Goal: Task Accomplishment & Management: Use online tool/utility

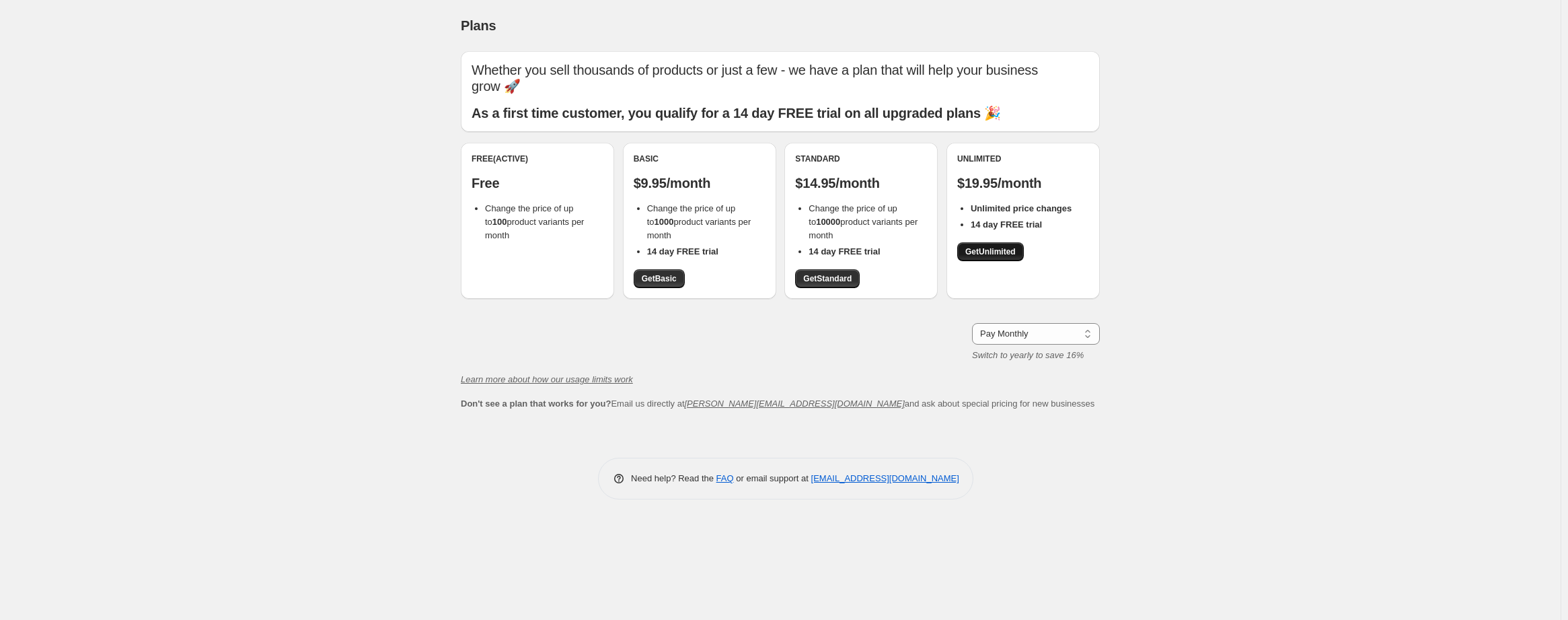
click at [987, 249] on span "Get Unlimited" at bounding box center [990, 251] width 50 height 11
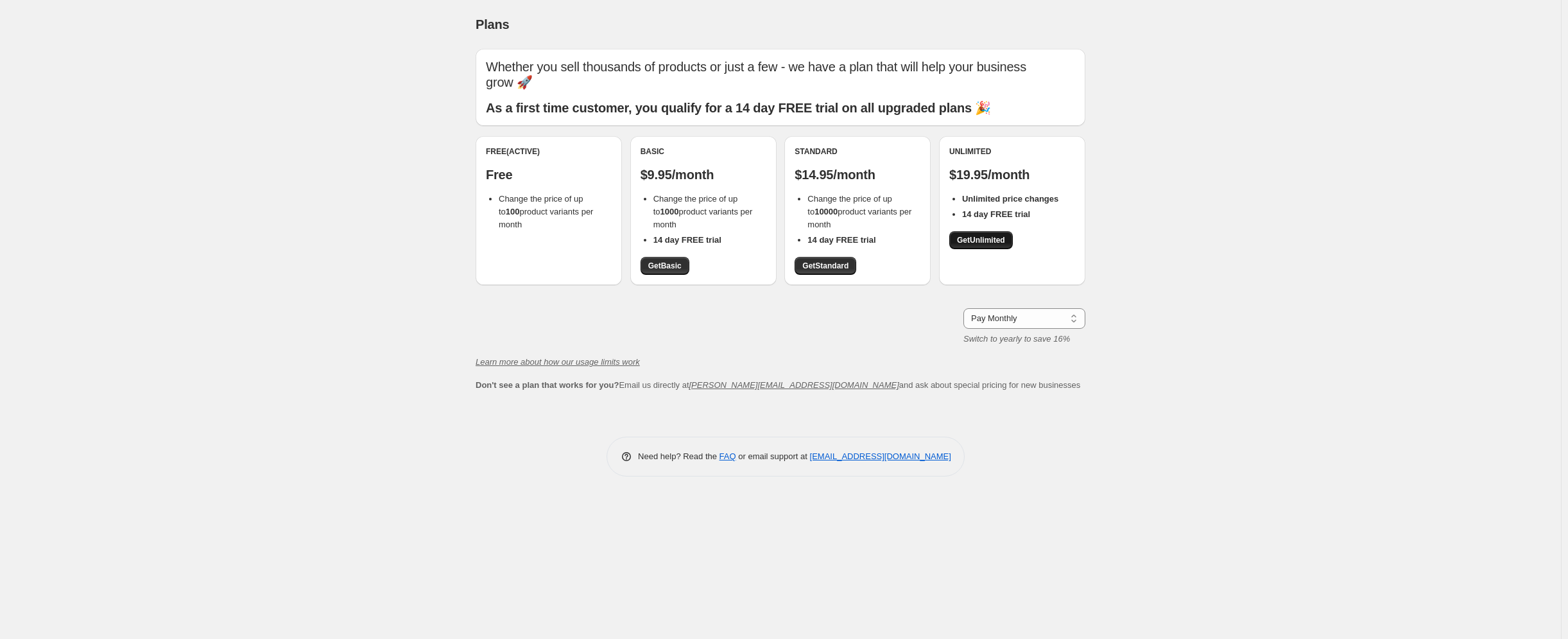
click at [984, 244] on span "Get Unlimited" at bounding box center [980, 240] width 48 height 10
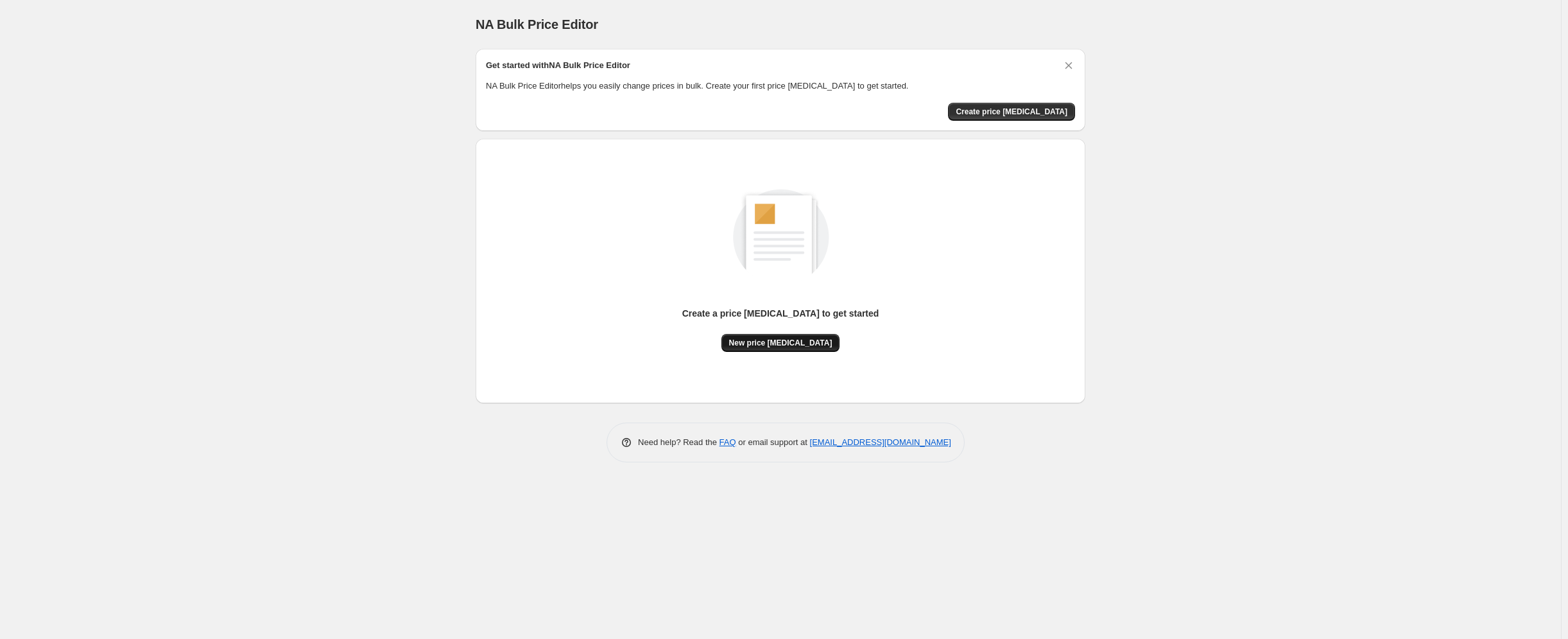
click at [782, 342] on span "New price [MEDICAL_DATA]" at bounding box center [780, 342] width 104 height 10
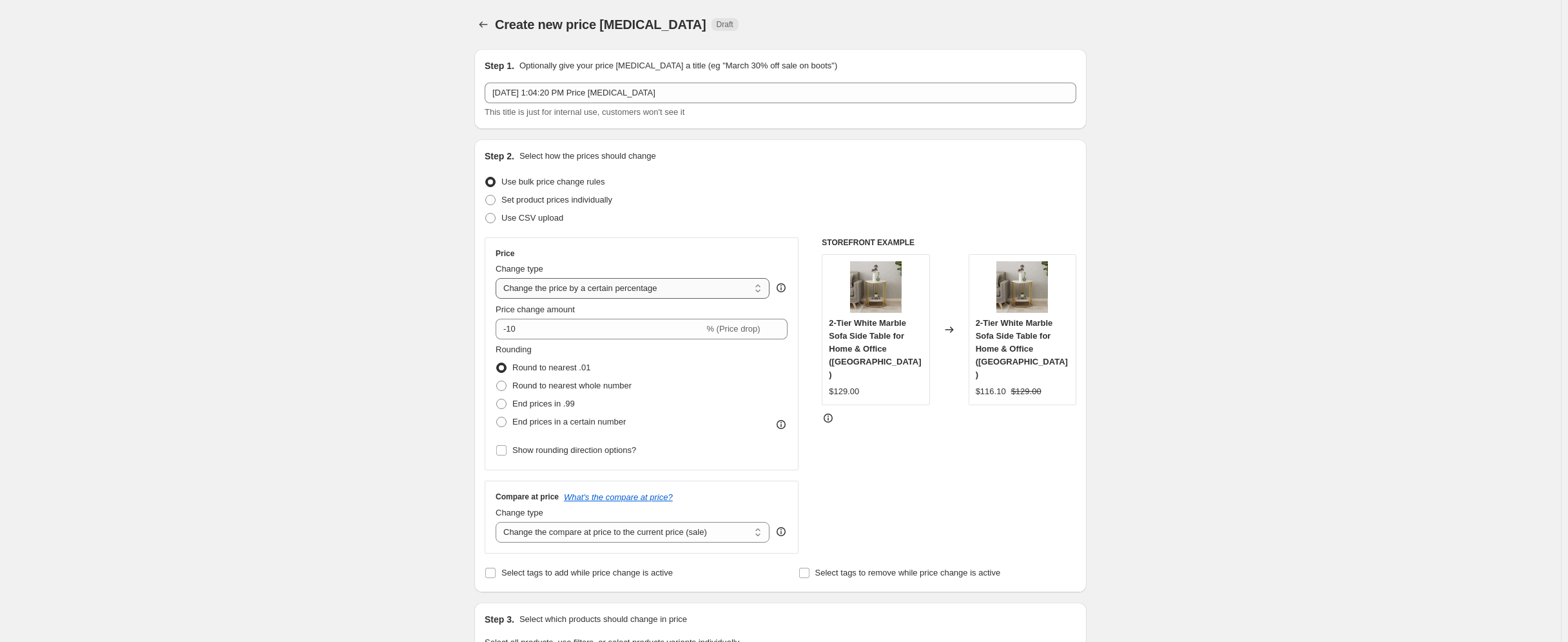
click at [563, 290] on select "Change the price to a certain amount Change the price by a certain amount Chang…" at bounding box center [632, 288] width 274 height 20
select select "to"
click at [499, 278] on select "Change the price to a certain amount Change the price by a certain amount Chang…" at bounding box center [632, 288] width 274 height 20
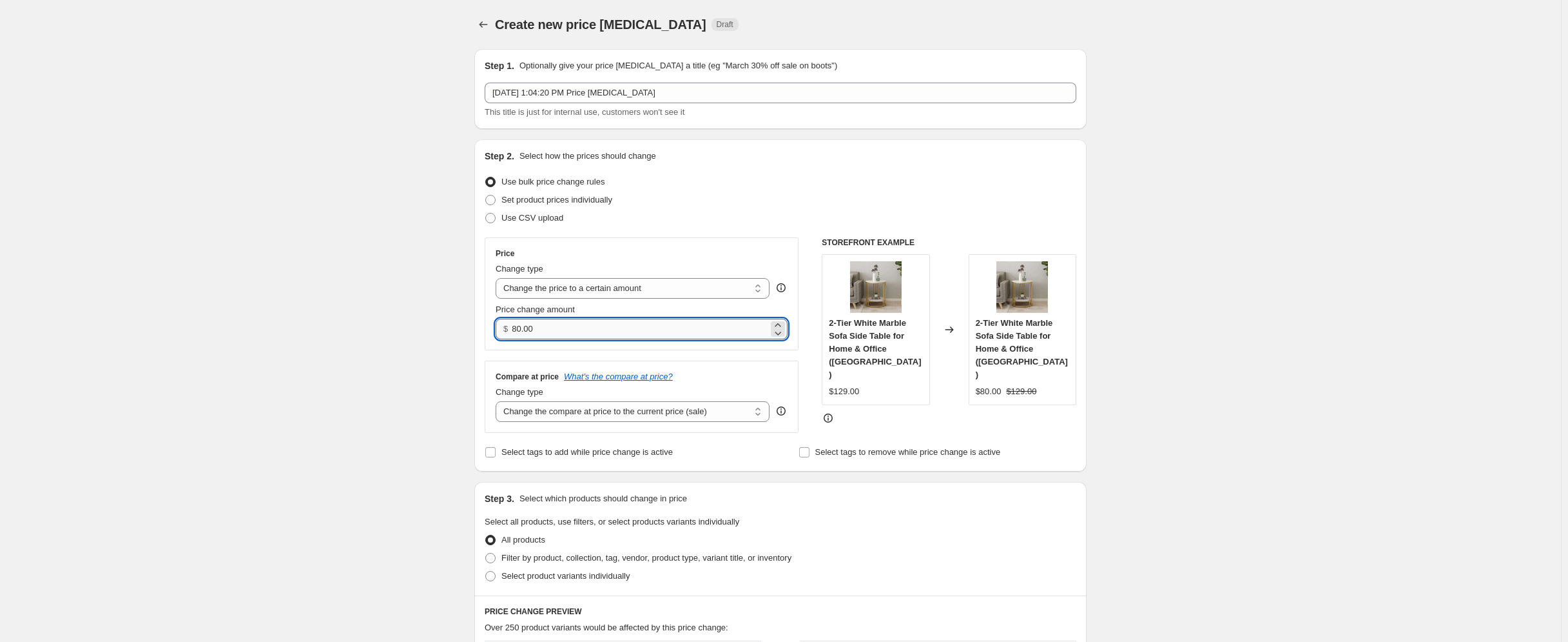
click at [546, 331] on input "80.00" at bounding box center [640, 328] width 256 height 20
drag, startPoint x: 546, startPoint y: 331, endPoint x: 520, endPoint y: 332, distance: 26.0
click at [520, 332] on input "80.00" at bounding box center [640, 328] width 256 height 20
type input "45.99"
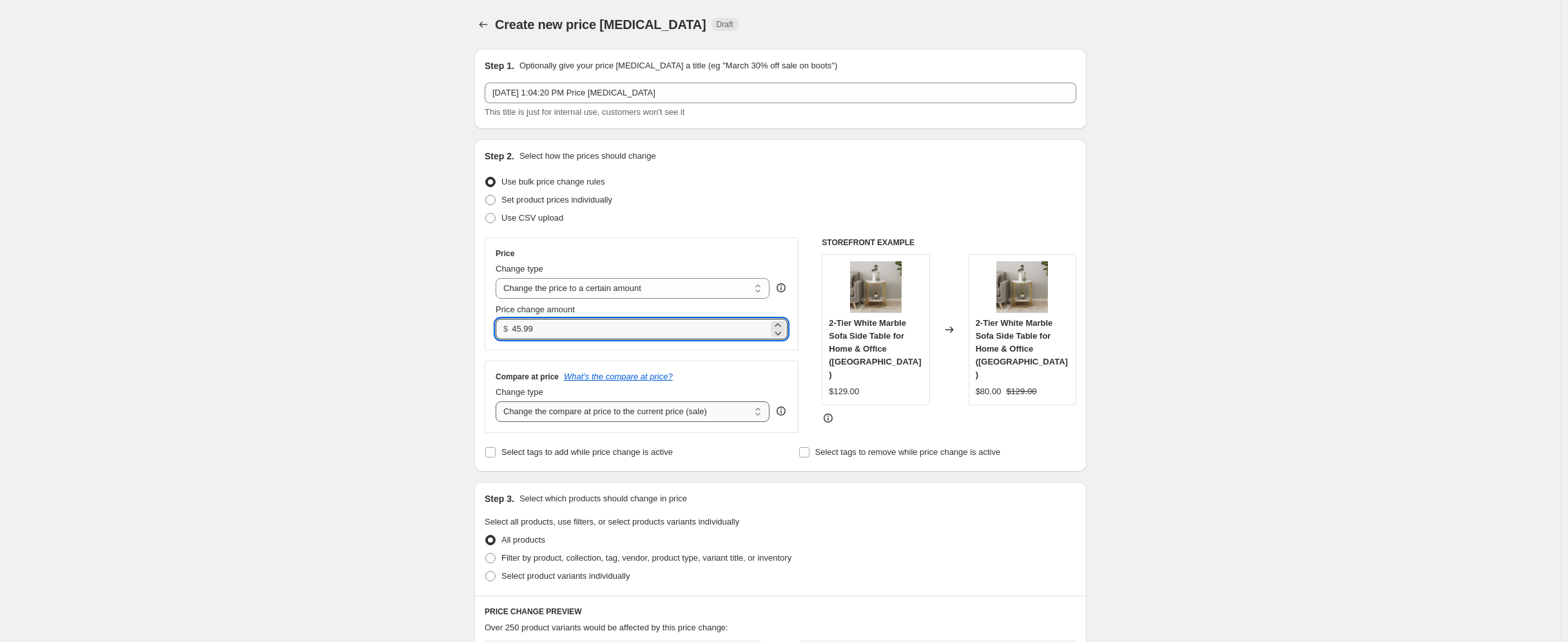
click at [579, 406] on select "Change the compare at price to the current price (sale) Change the compare at p…" at bounding box center [632, 411] width 274 height 20
select select "remove"
click at [499, 402] on select "Change the compare at price to the current price (sale) Change the compare at p…" at bounding box center [632, 411] width 274 height 20
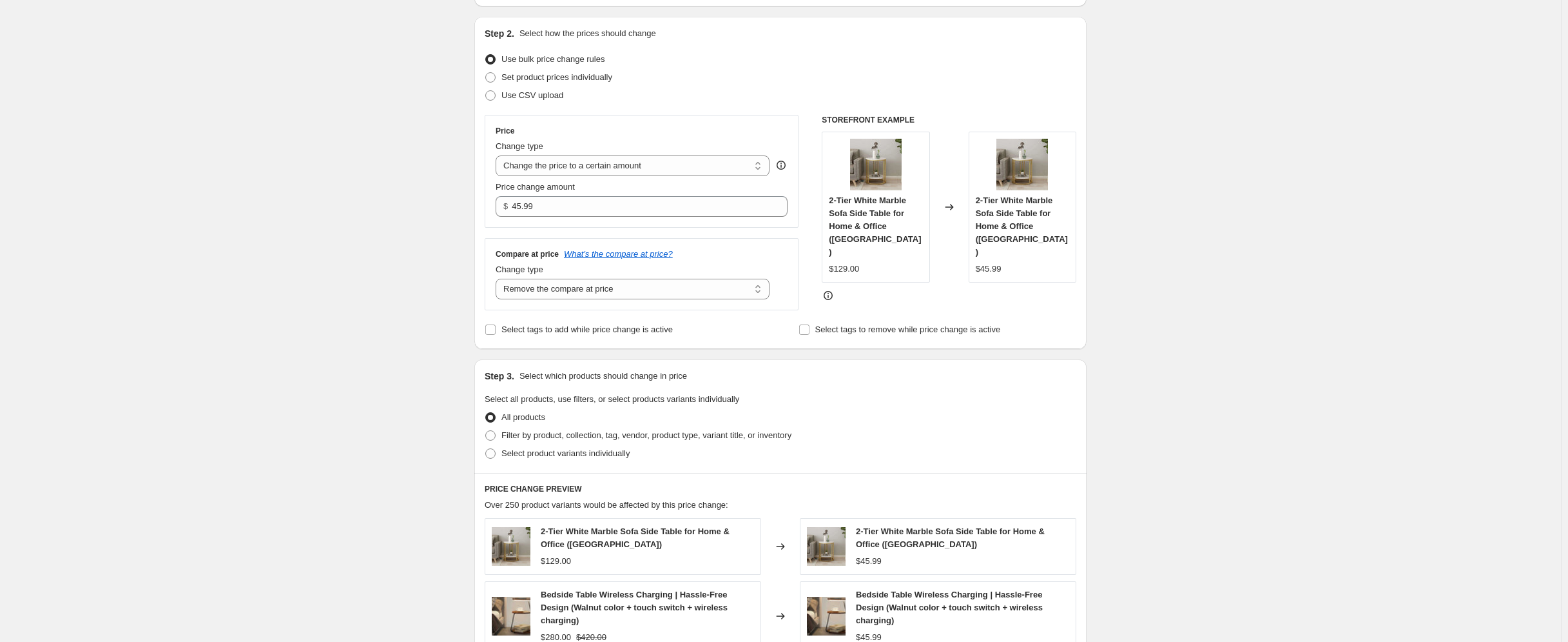
scroll to position [258, 0]
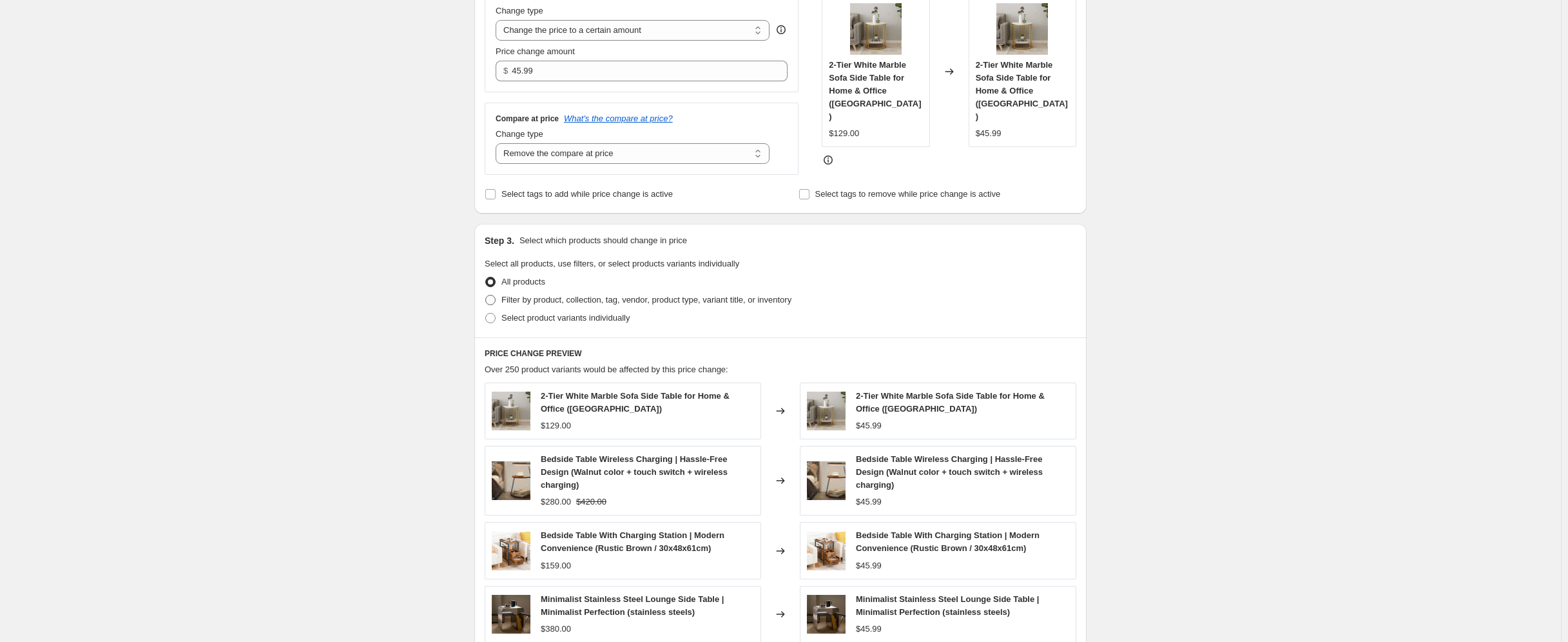
click at [530, 303] on span "Filter by product, collection, tag, vendor, product type, variant title, or inv…" at bounding box center [646, 300] width 290 height 9
click at [486, 295] on input "Filter by product, collection, tag, vendor, product type, variant title, or inv…" at bounding box center [485, 295] width 1 height 1
radio input "true"
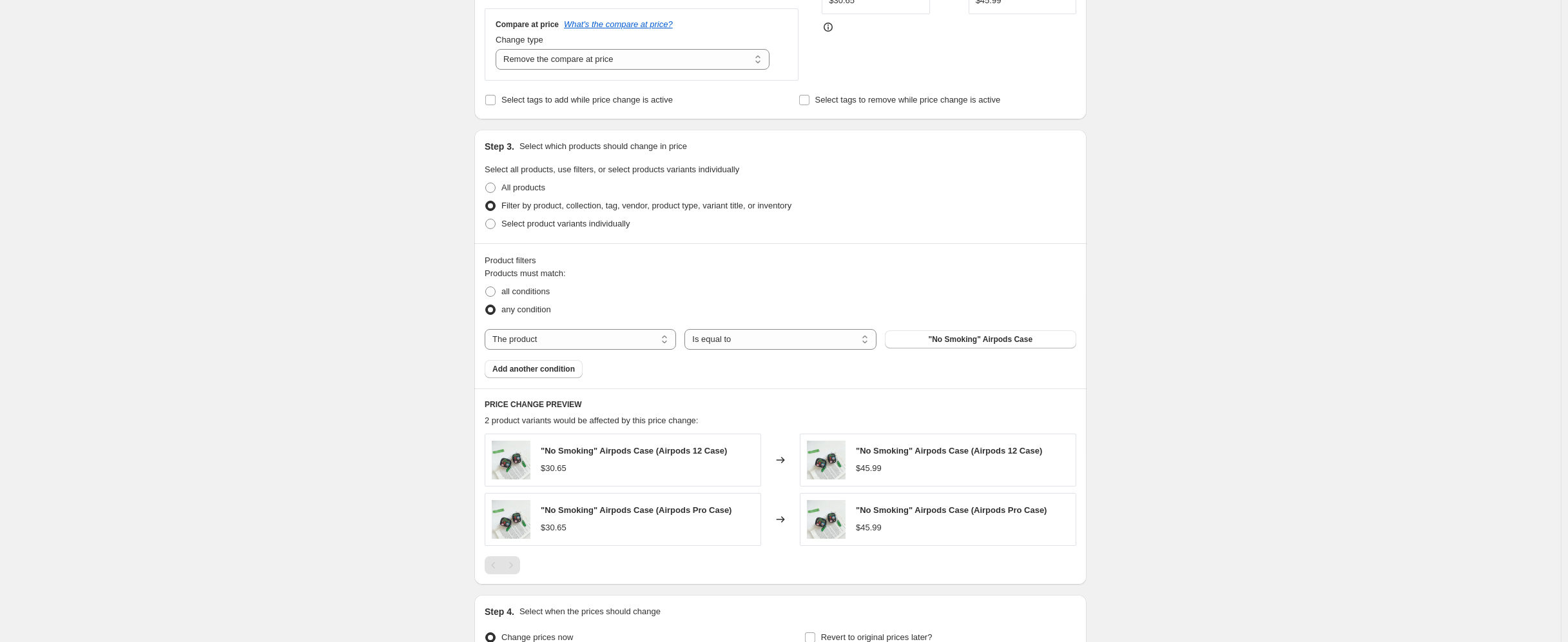
scroll to position [323, 0]
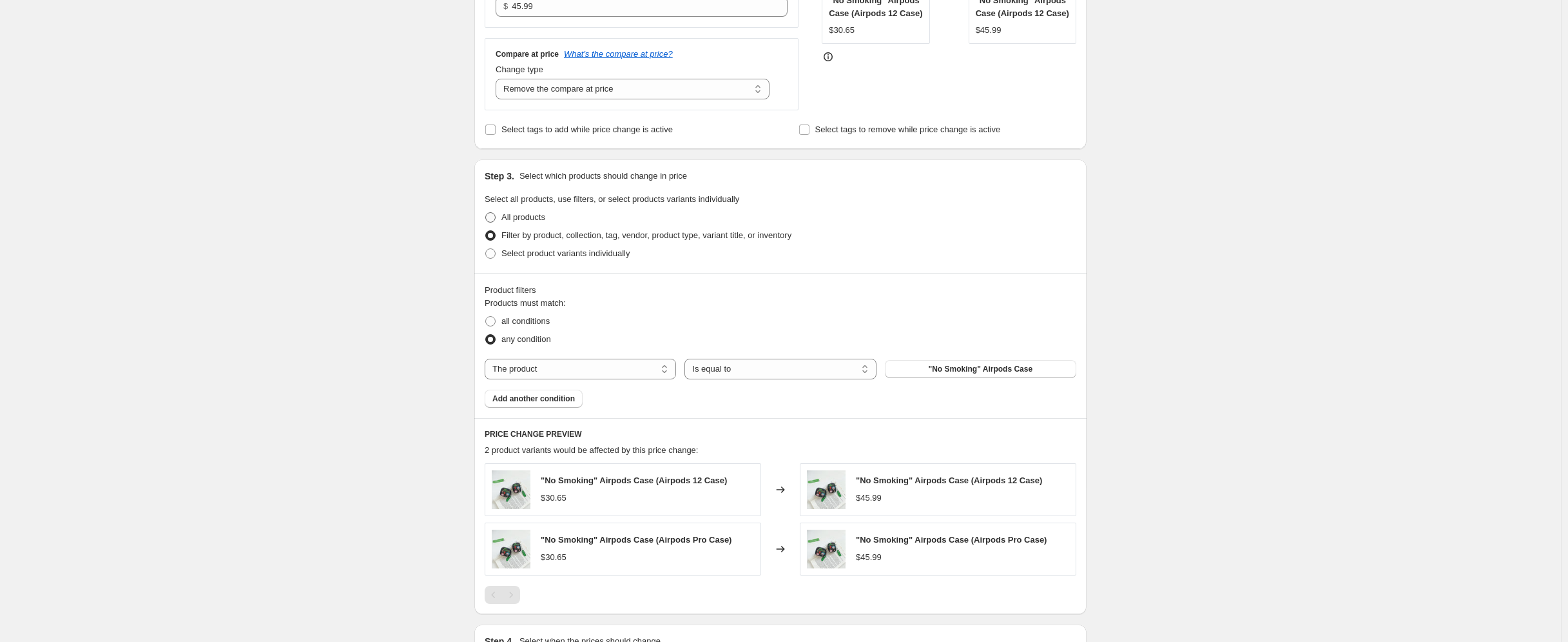
click at [519, 212] on span "All products" at bounding box center [524, 217] width 44 height 9
click at [486, 212] on input "All products" at bounding box center [485, 212] width 1 height 1
radio input "true"
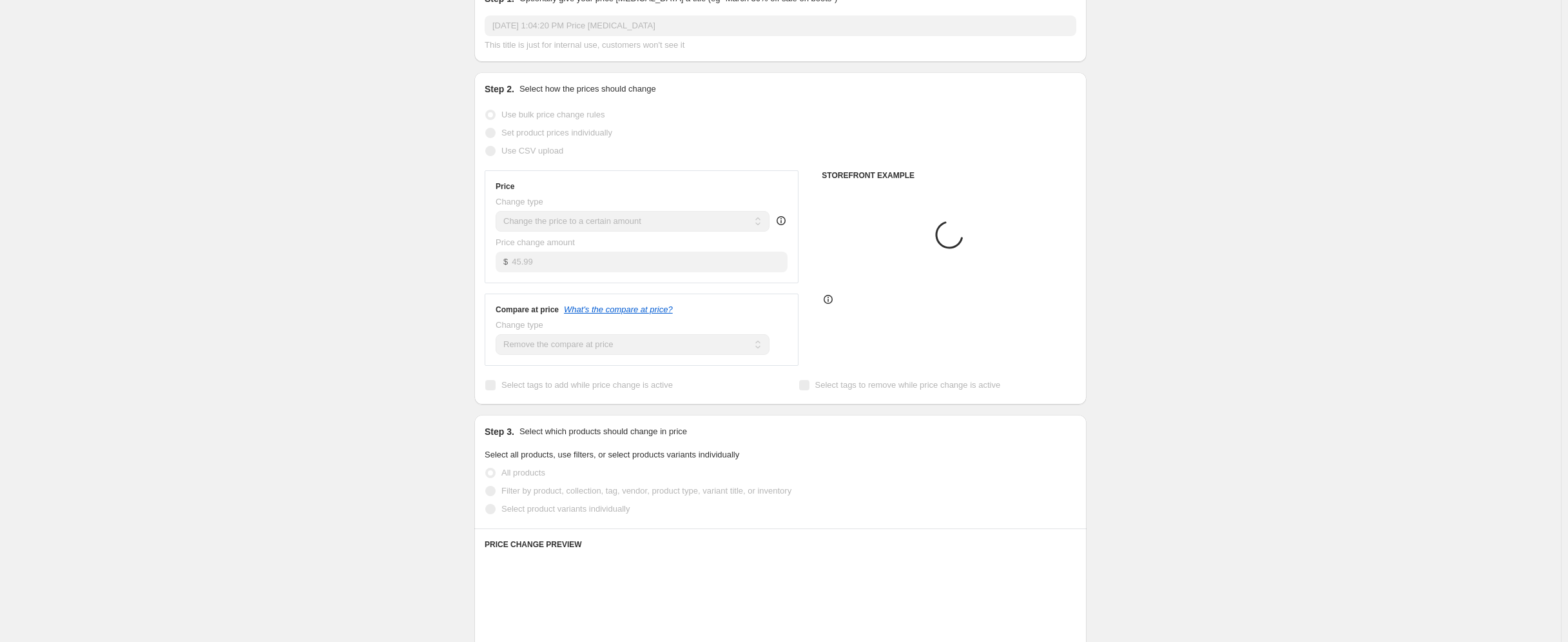
scroll to position [65, 0]
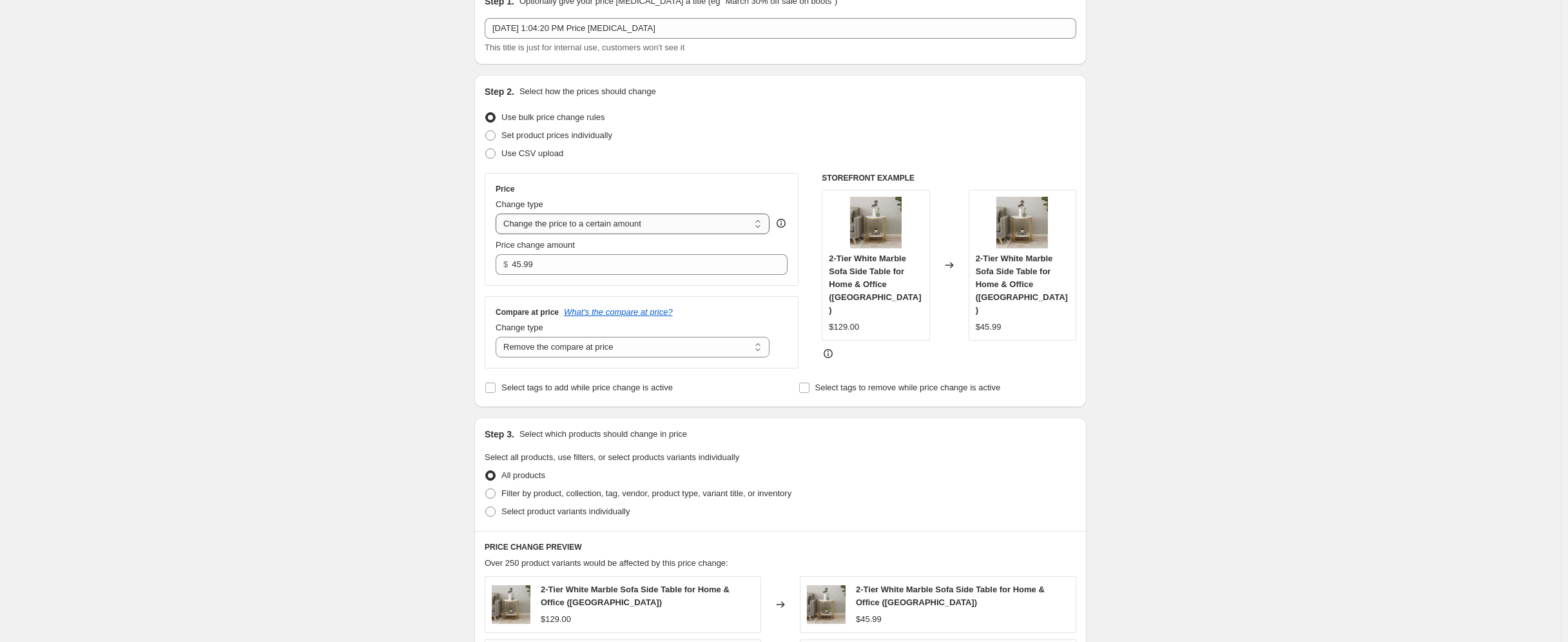
click at [548, 231] on select "Change the price to a certain amount Change the price by a certain amount Chang…" at bounding box center [632, 223] width 274 height 20
select select "by"
click at [499, 213] on select "Change the price to a certain amount Change the price by a certain amount Chang…" at bounding box center [632, 223] width 274 height 20
type input "-10.00"
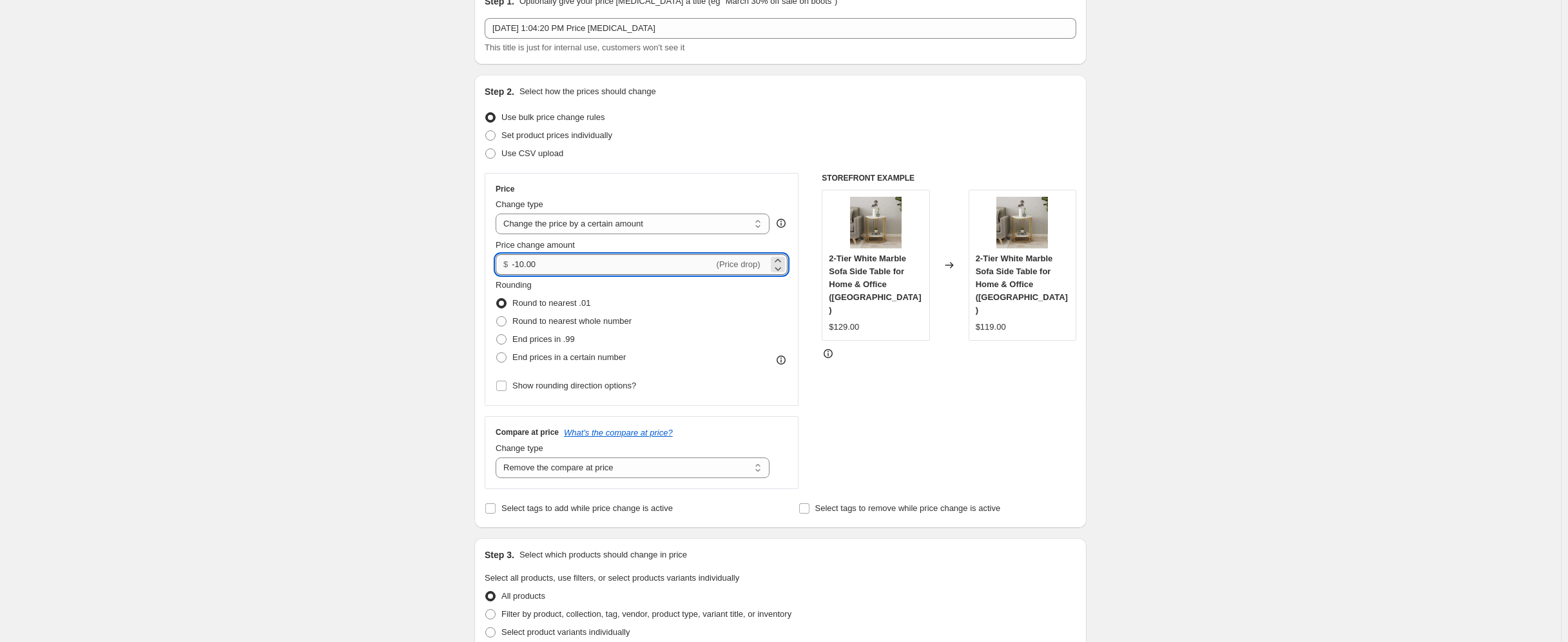
click at [638, 263] on input "-10.00" at bounding box center [612, 264] width 202 height 20
click at [526, 263] on input "-10.00" at bounding box center [612, 264] width 202 height 20
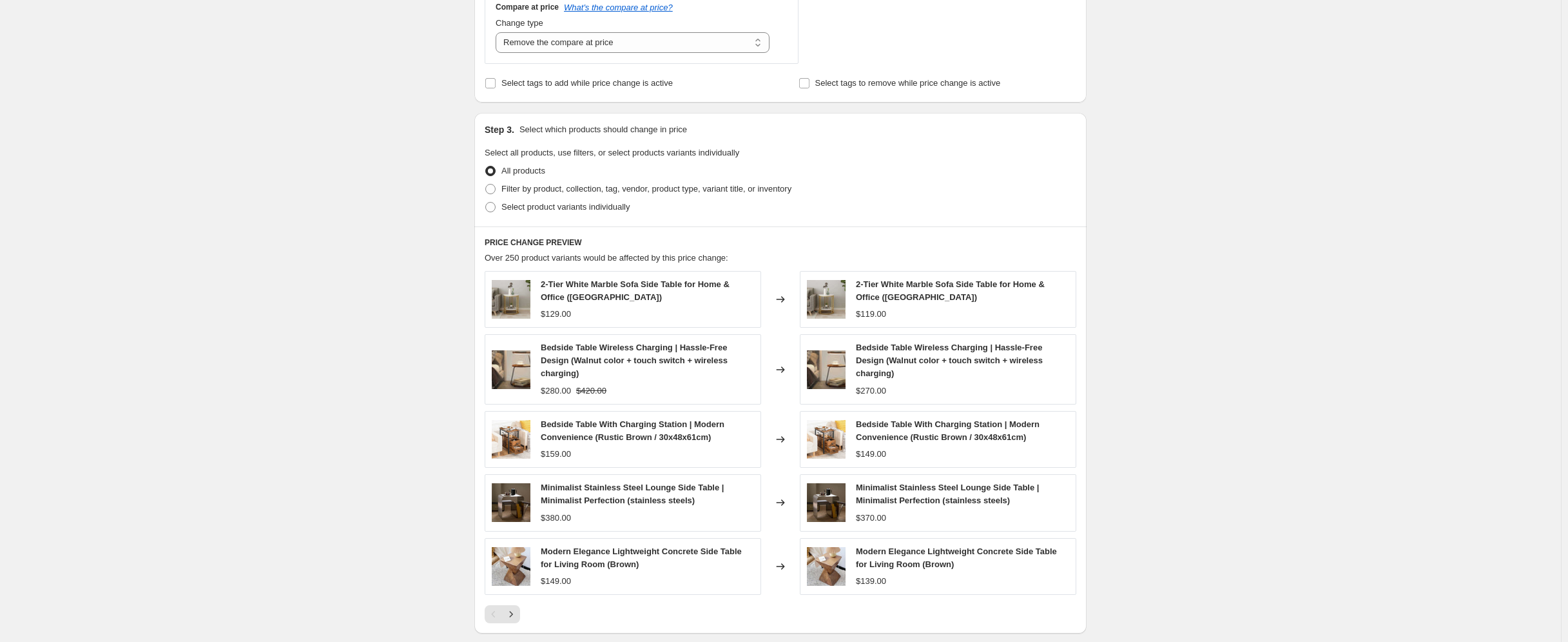
scroll to position [668, 0]
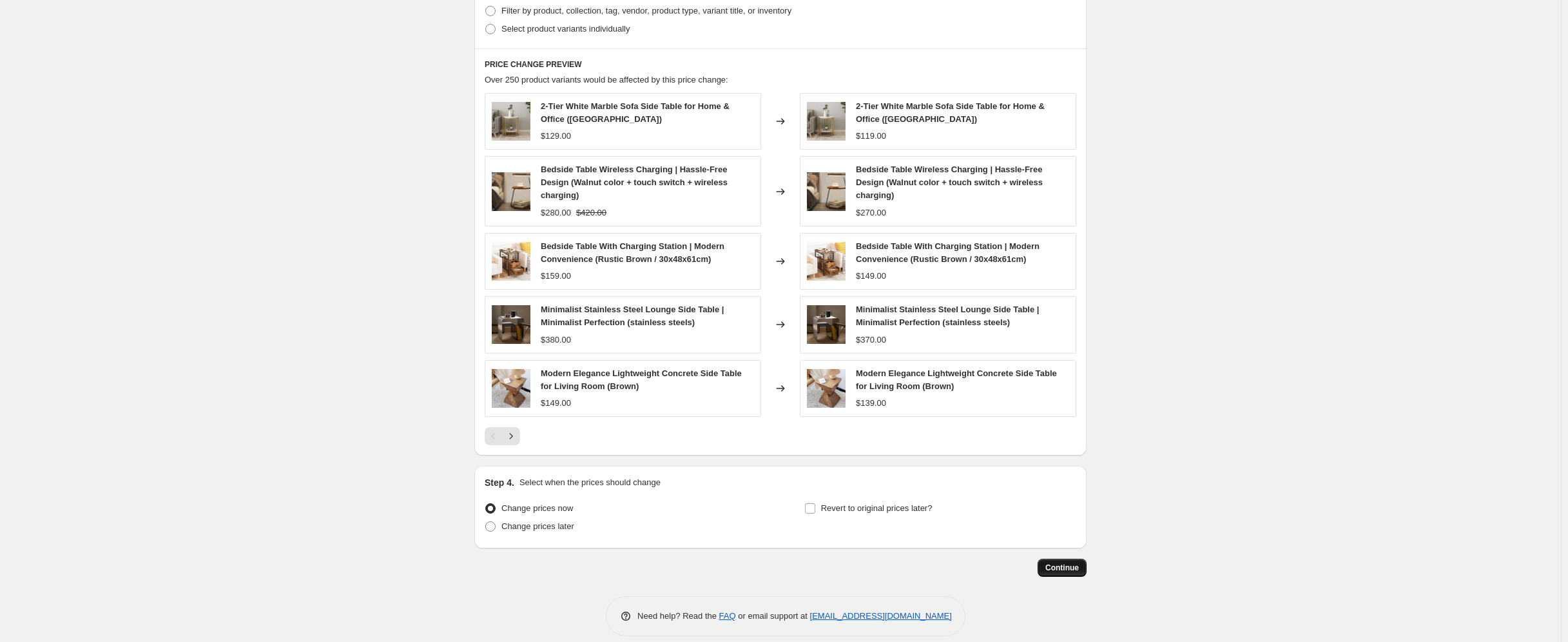
click at [1057, 563] on span "Continue" at bounding box center [1062, 567] width 33 height 10
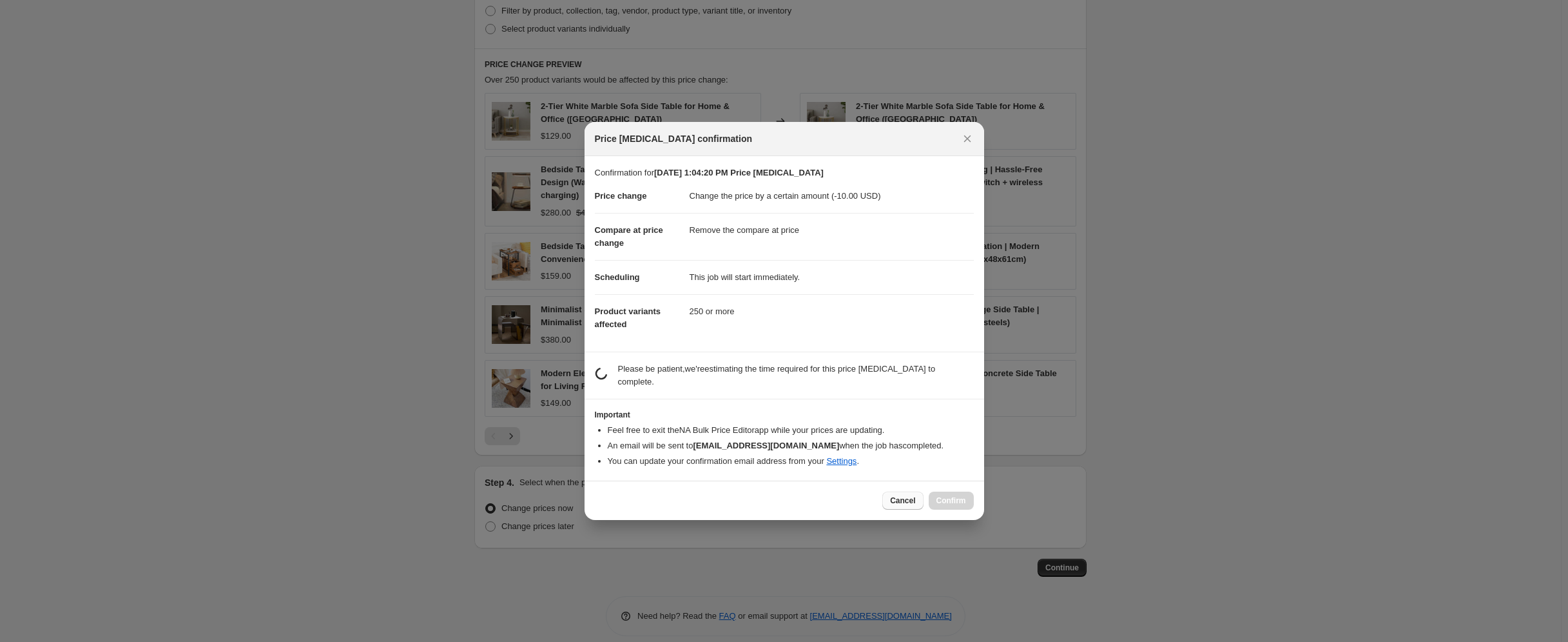
click at [894, 495] on span "Cancel" at bounding box center [902, 500] width 25 height 10
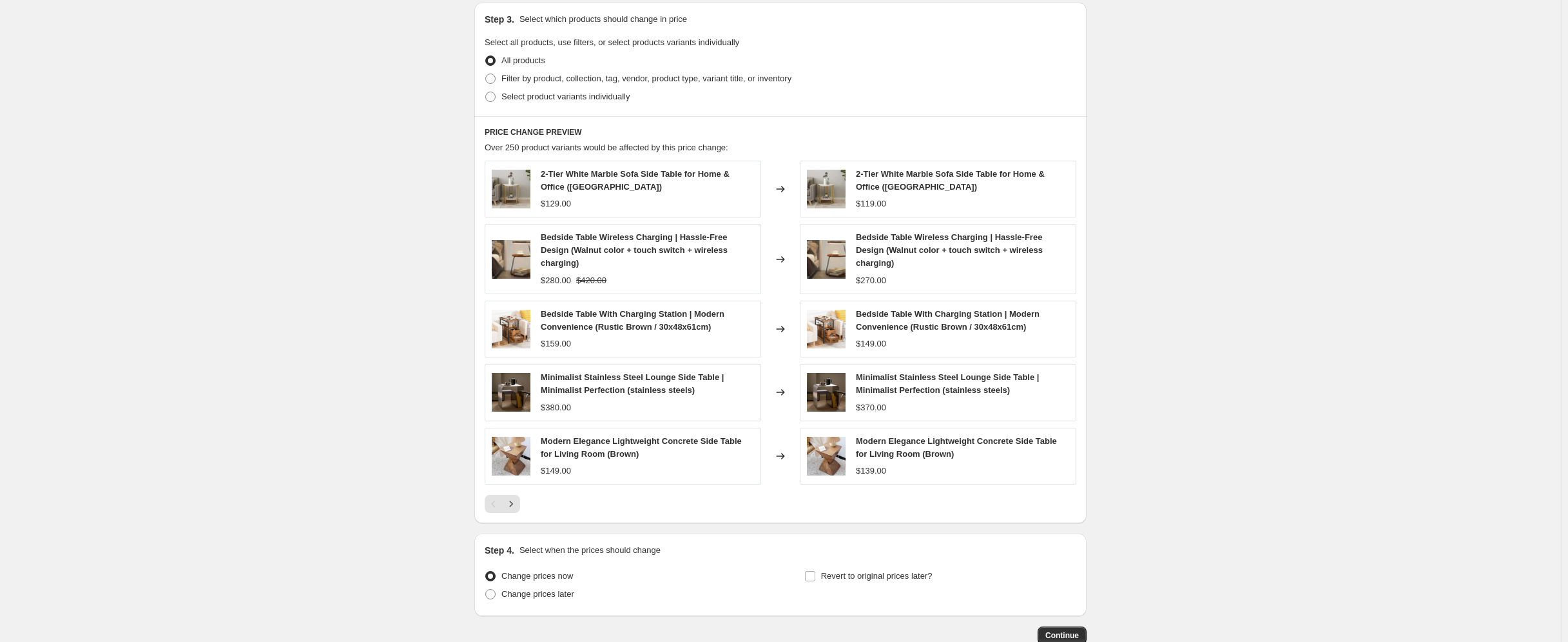
scroll to position [668, 0]
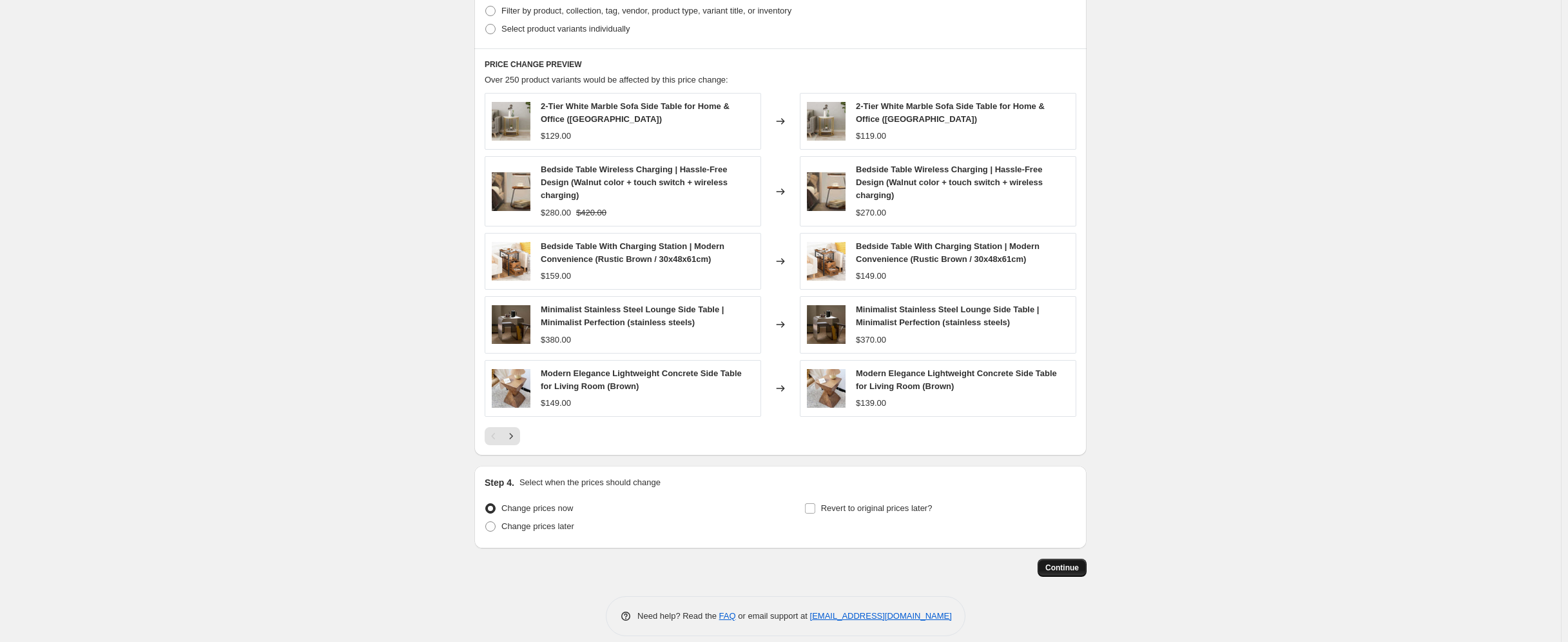
click at [1059, 561] on button "Continue" at bounding box center [1062, 567] width 49 height 18
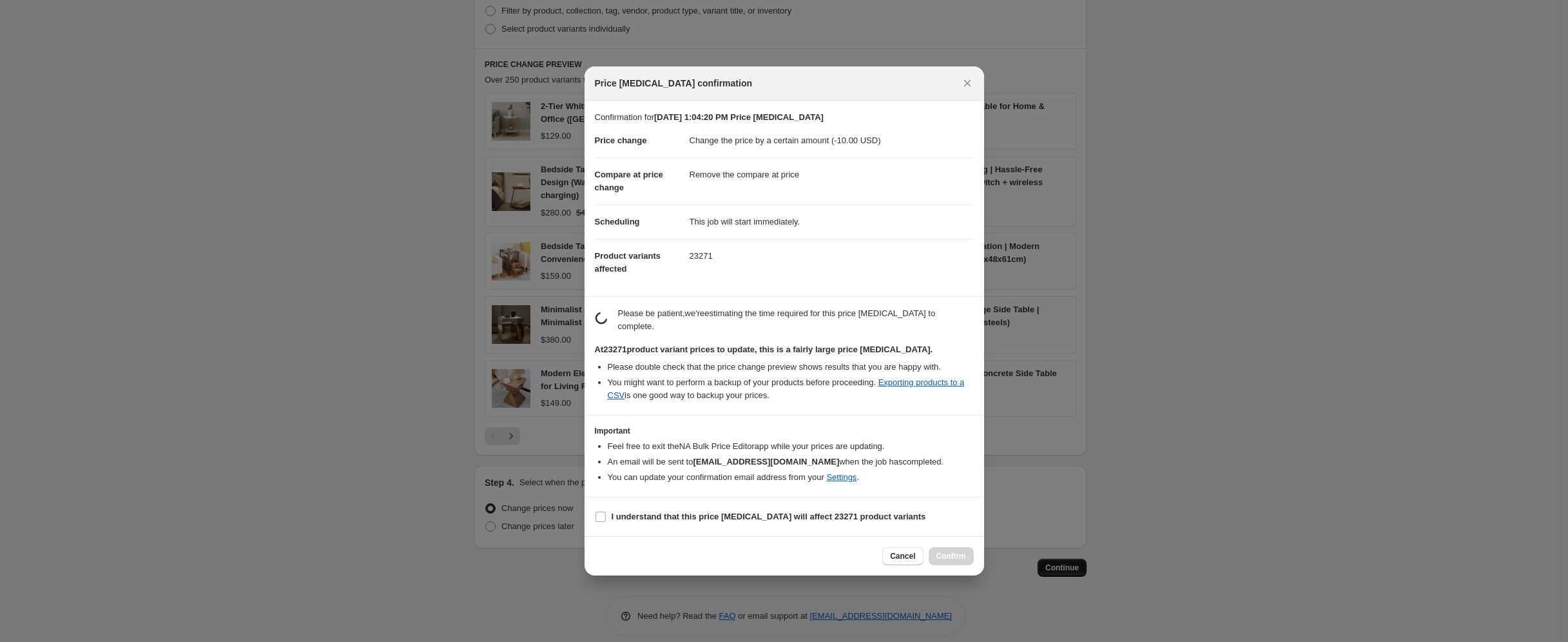
scroll to position [0, 0]
click at [839, 511] on b "I understand that this price change job will affect 23271 product variants" at bounding box center [768, 516] width 314 height 9
click at [606, 511] on input "I understand that this price change job will affect 23271 product variants" at bounding box center [600, 516] width 10 height 10
checkbox input "true"
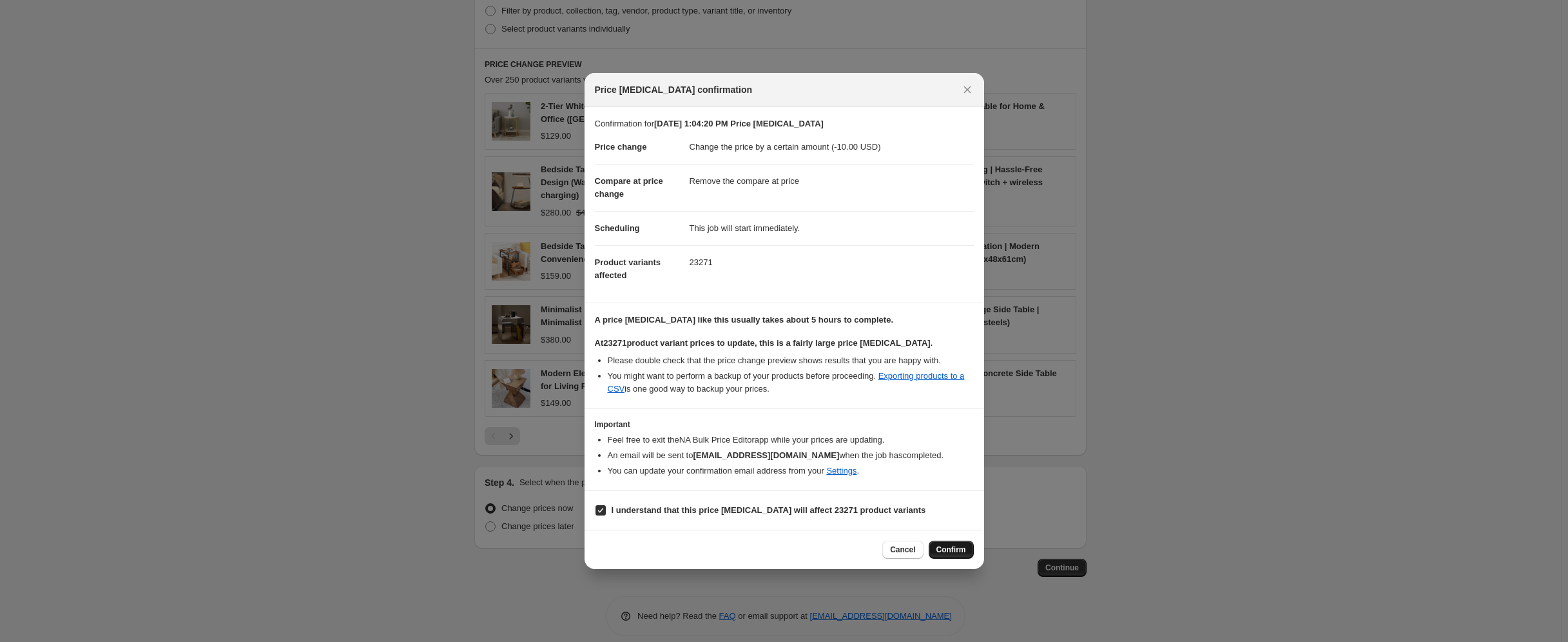
click at [949, 549] on span "Confirm" at bounding box center [951, 549] width 29 height 10
